Goal: Book appointment/travel/reservation

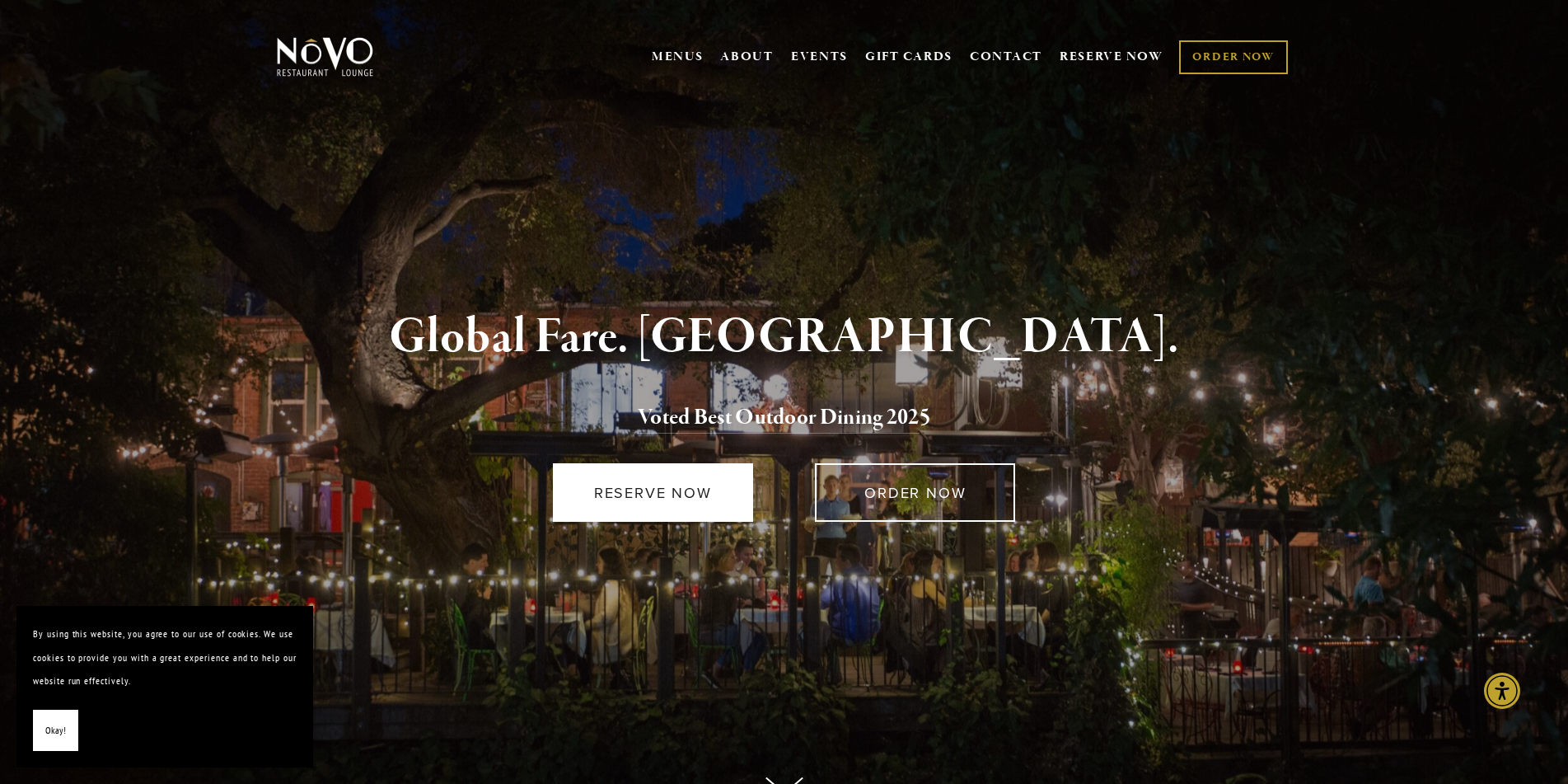
click at [665, 485] on link "RESERVE NOW" at bounding box center [653, 492] width 201 height 59
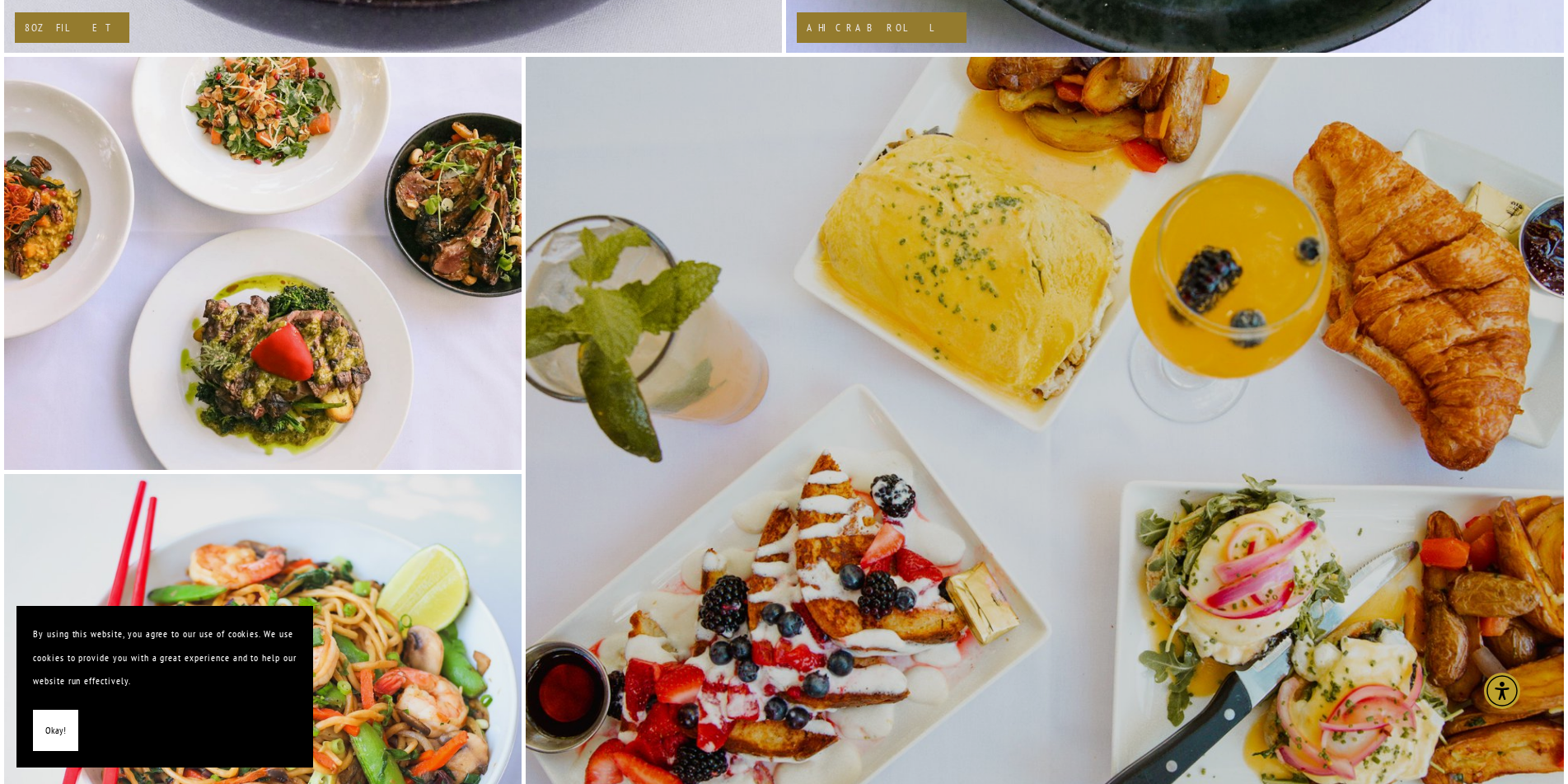
scroll to position [3627, 0]
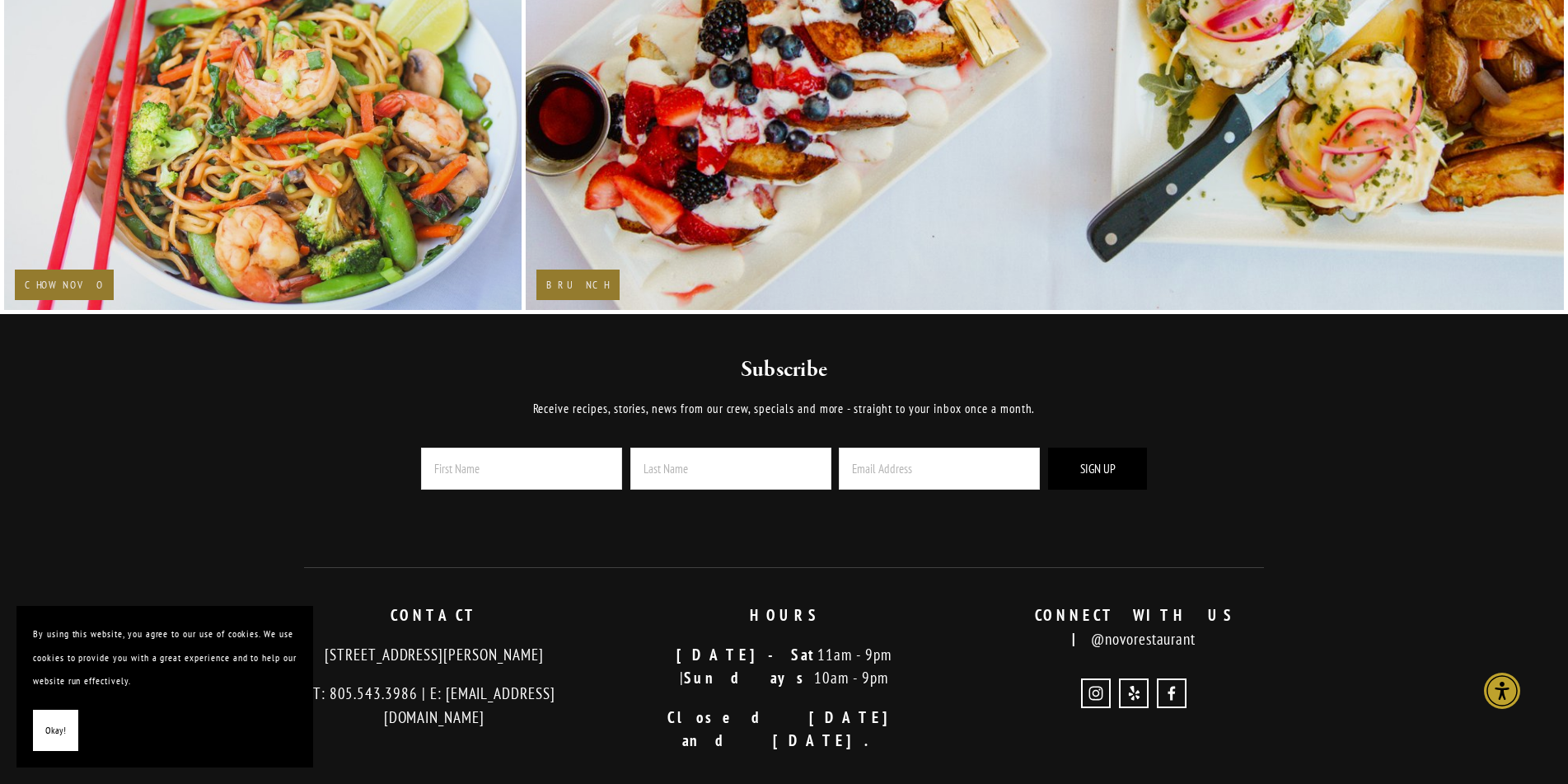
click at [47, 734] on span "Okay!" at bounding box center [55, 731] width 21 height 24
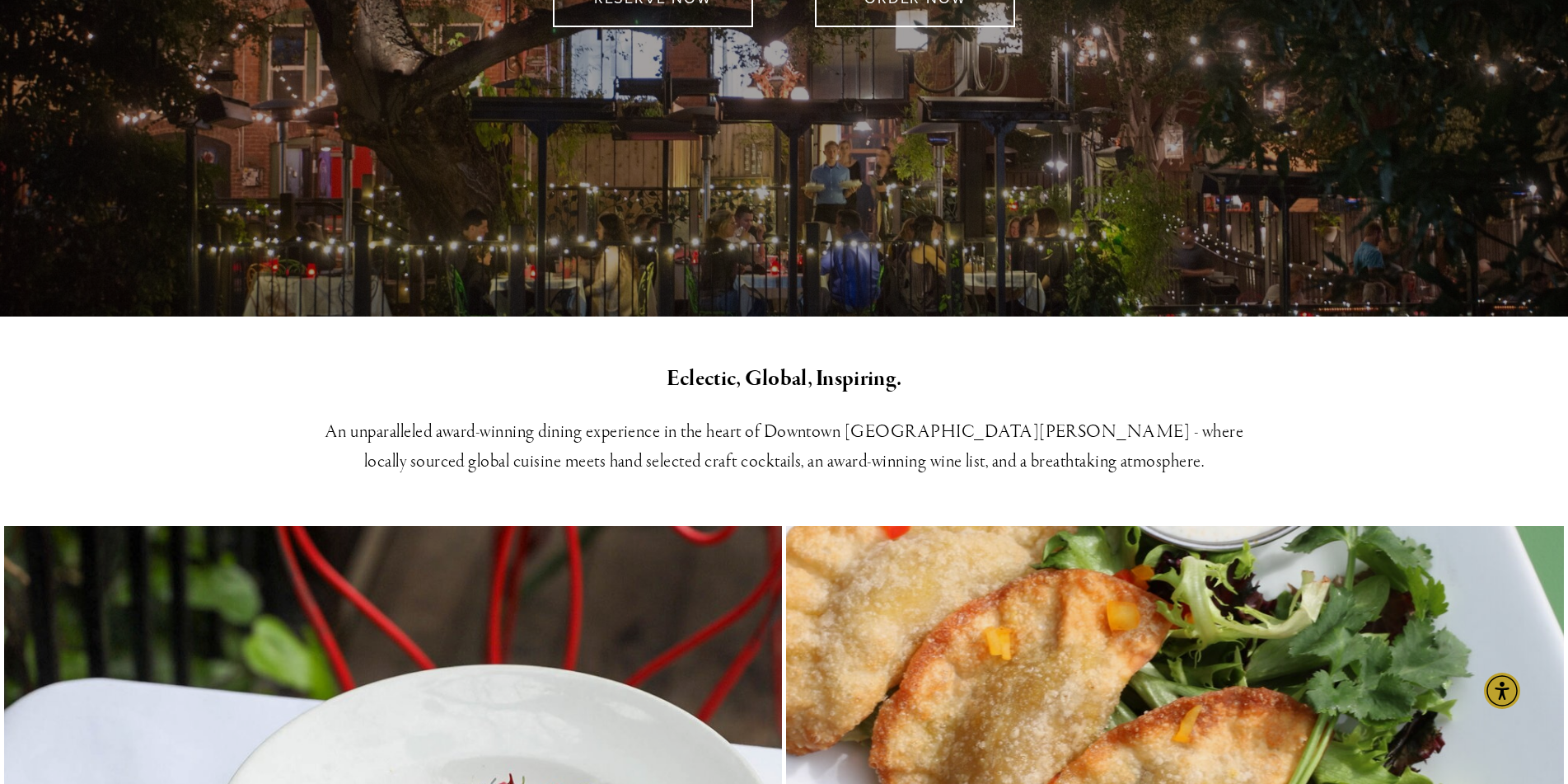
scroll to position [0, 0]
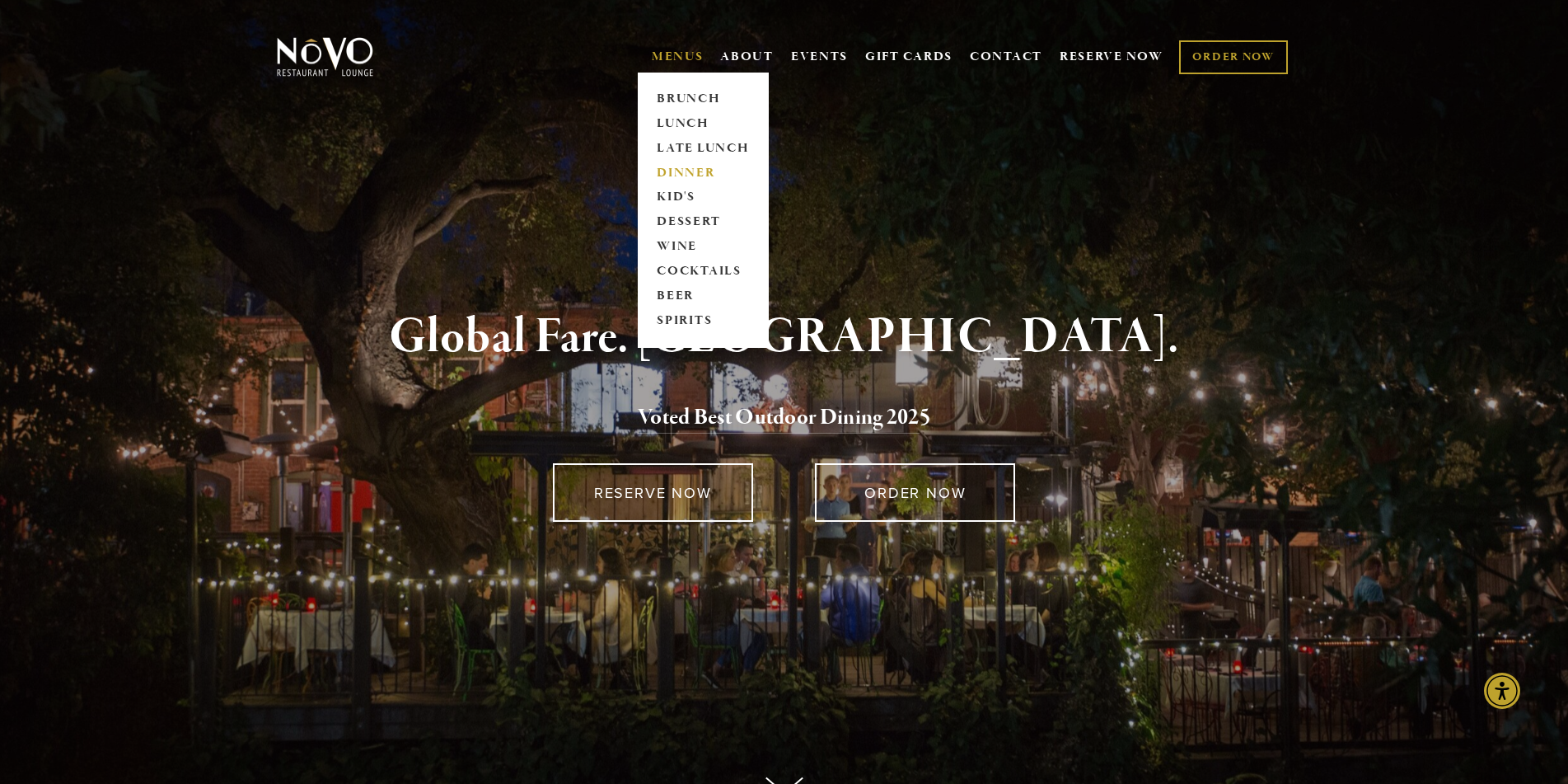
click at [670, 168] on link "DINNER" at bounding box center [703, 173] width 103 height 25
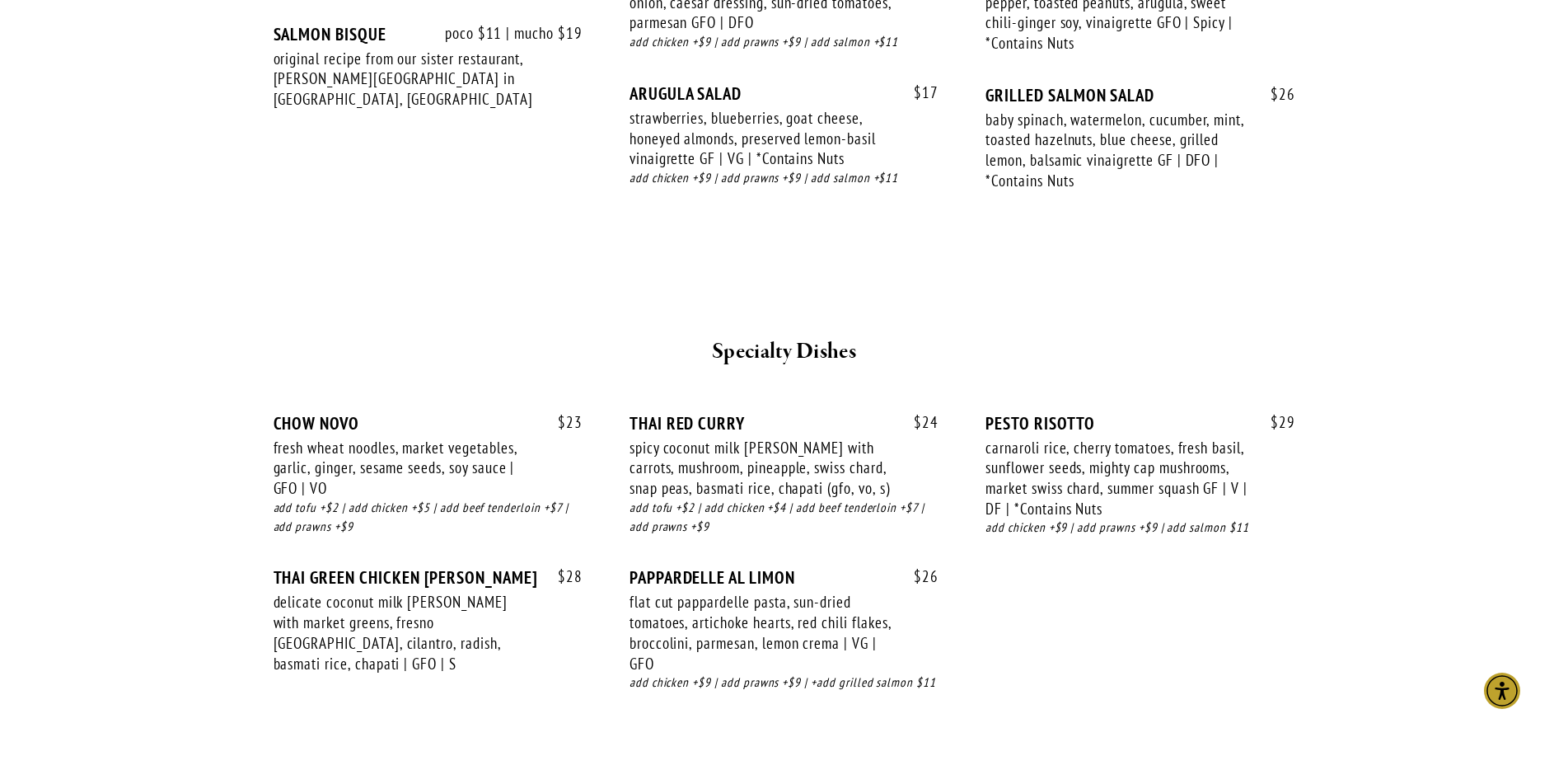
scroll to position [1814, 0]
